Goal: Task Accomplishment & Management: Complete application form

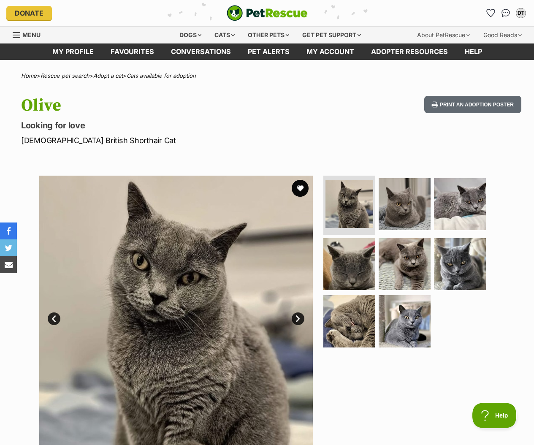
scroll to position [94, 0]
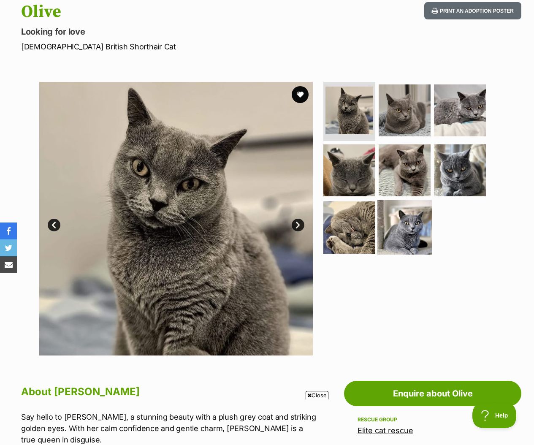
click at [397, 223] on img at bounding box center [405, 227] width 55 height 55
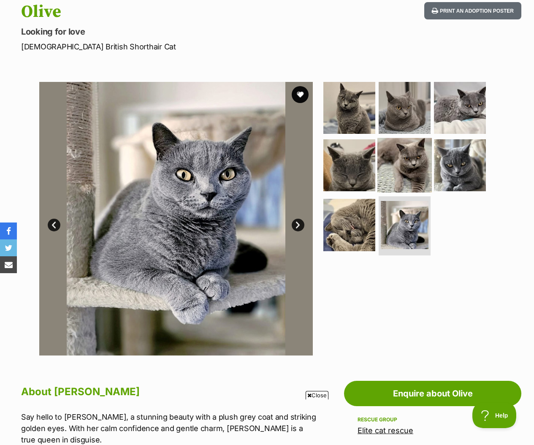
click at [410, 168] on img at bounding box center [405, 165] width 55 height 55
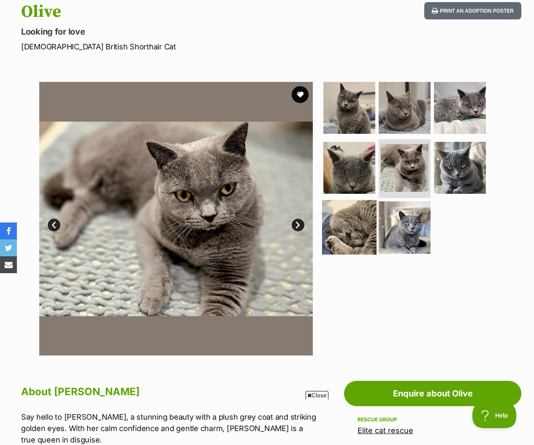
click at [373, 224] on img at bounding box center [349, 227] width 55 height 55
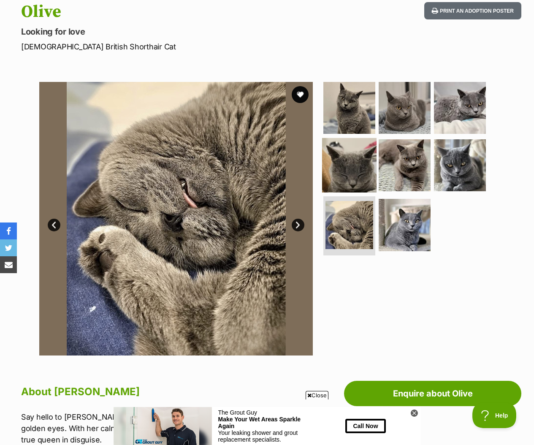
scroll to position [0, 0]
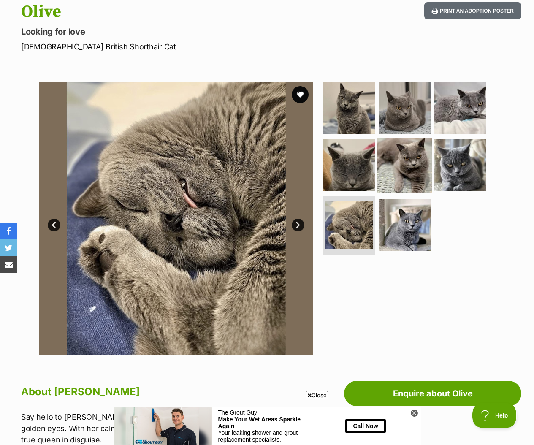
click at [417, 168] on img at bounding box center [405, 165] width 55 height 55
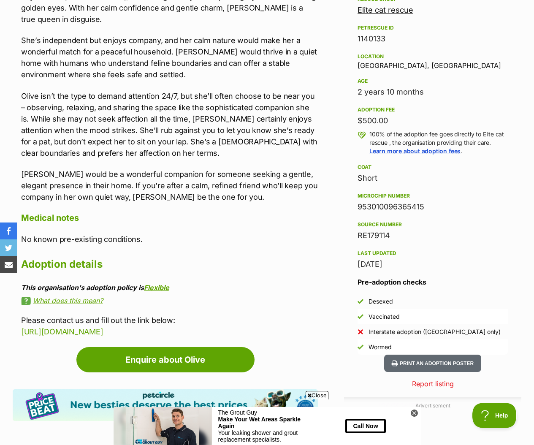
scroll to position [515, 0]
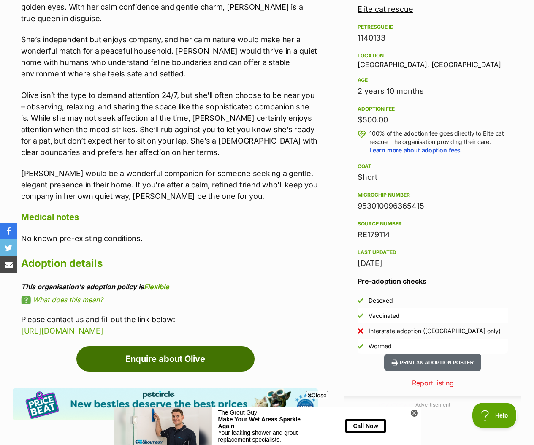
click at [210, 362] on link "Enquire about Olive" at bounding box center [165, 358] width 178 height 25
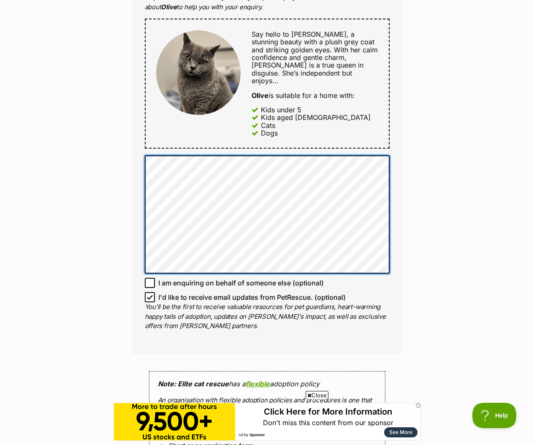
scroll to position [443, 0]
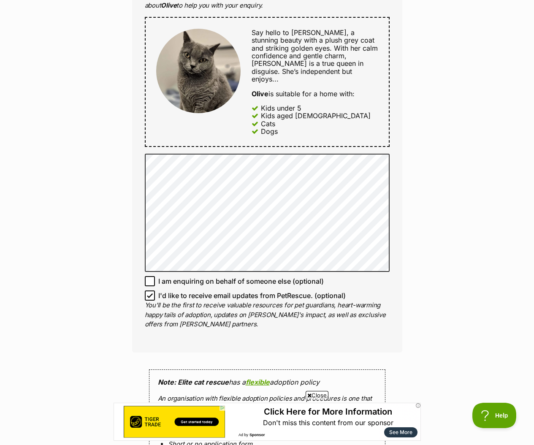
click at [153, 291] on input "I'd like to receive email updates from PetRescue. (optional)" at bounding box center [150, 296] width 10 height 10
checkbox input "false"
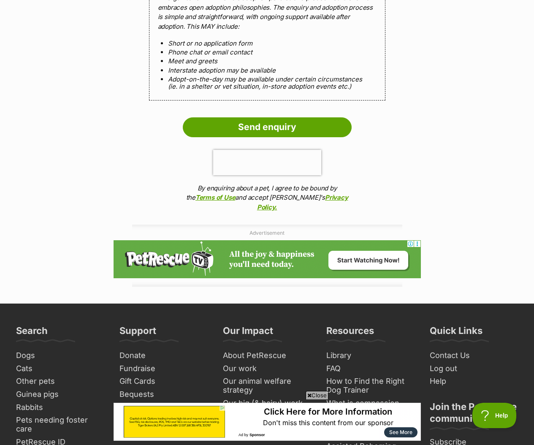
scroll to position [842, 0]
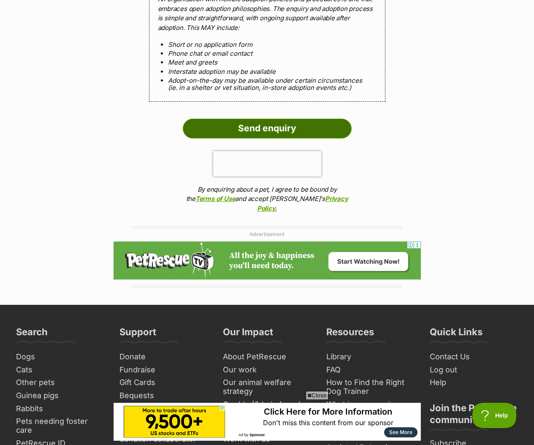
click at [321, 119] on input "Send enquiry" at bounding box center [267, 128] width 169 height 19
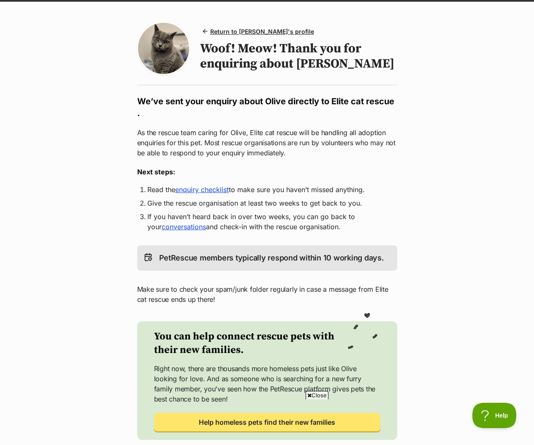
scroll to position [58, 0]
click at [207, 194] on link "enquiry checklist" at bounding box center [202, 190] width 54 height 8
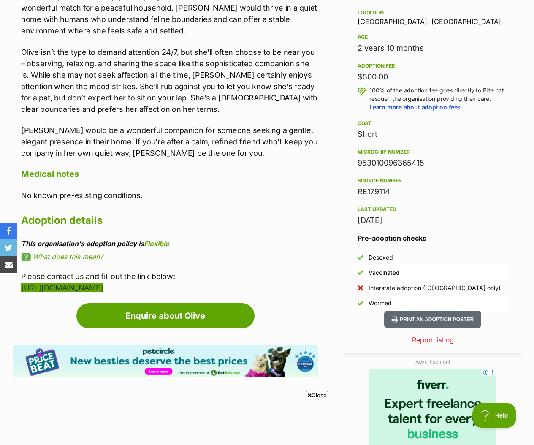
click at [103, 283] on link "[URL][DOMAIN_NAME]" at bounding box center [62, 287] width 82 height 9
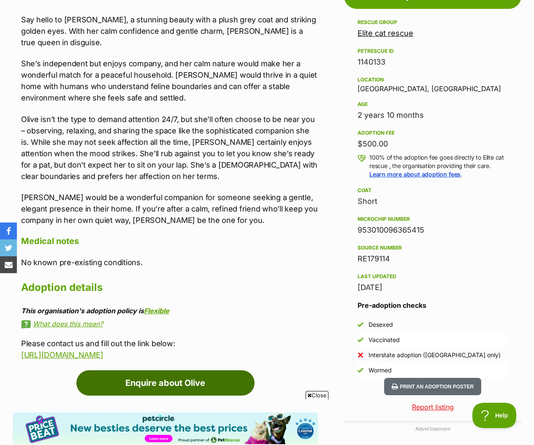
click at [223, 386] on link "Enquire about Olive" at bounding box center [165, 383] width 178 height 25
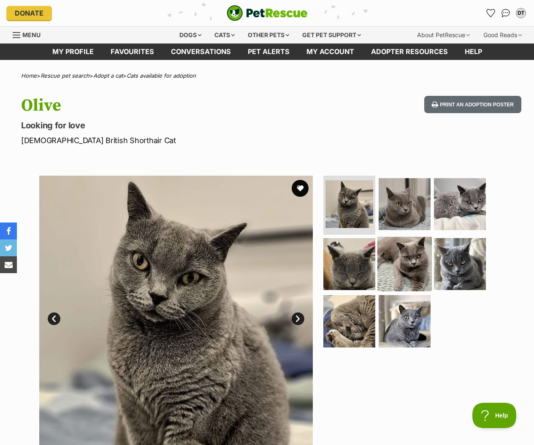
click at [408, 268] on img at bounding box center [405, 264] width 55 height 55
